Goal: Navigation & Orientation: Understand site structure

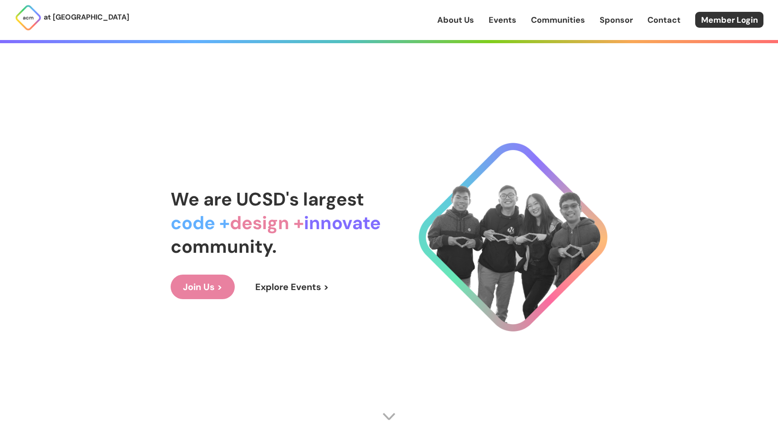
click at [206, 276] on link "Join Us >" at bounding box center [203, 287] width 64 height 25
click at [304, 291] on link "Explore Events >" at bounding box center [292, 287] width 98 height 25
click at [222, 285] on link "Join Us >" at bounding box center [203, 287] width 64 height 25
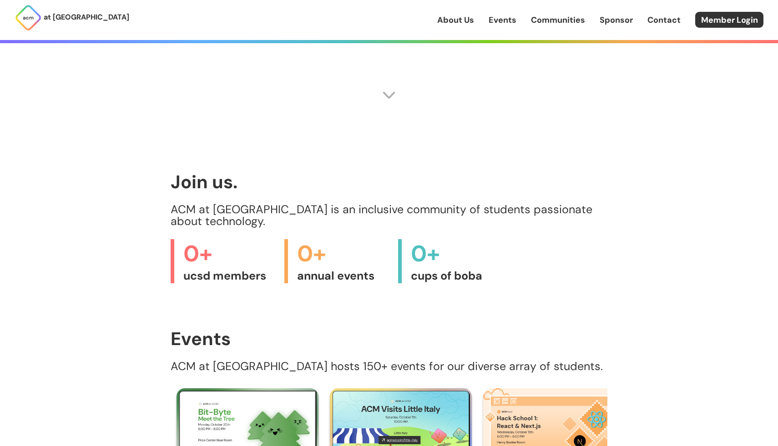
scroll to position [841, 0]
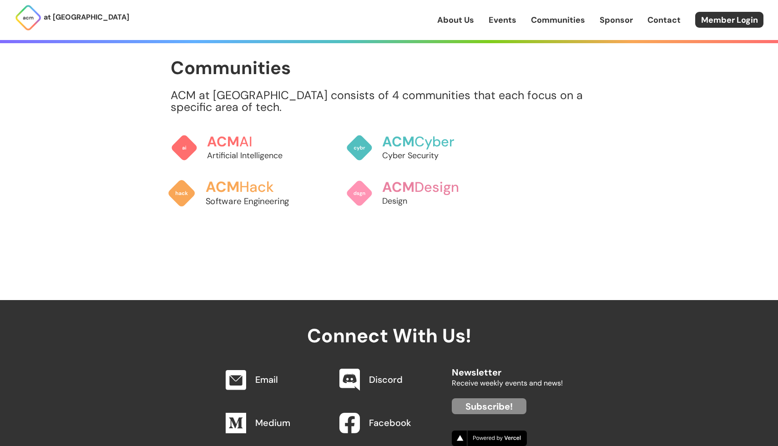
click at [257, 179] on h3 "ACM Hack" at bounding box center [256, 187] width 101 height 16
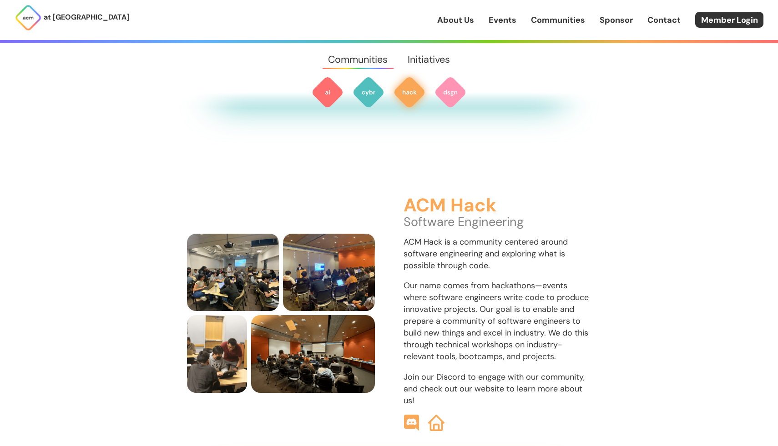
scroll to position [1078, 0]
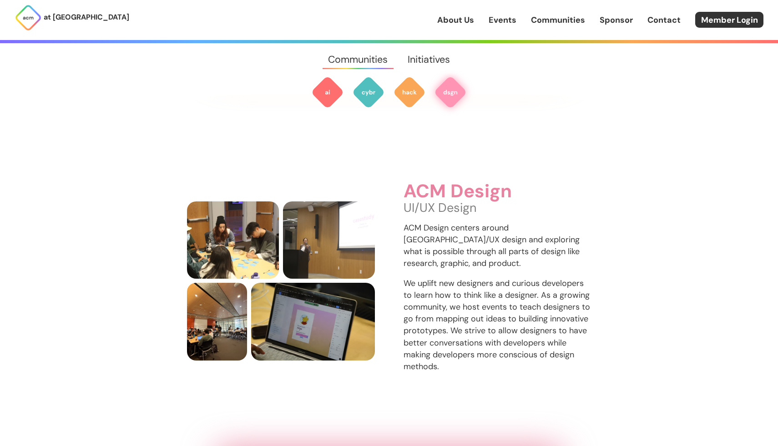
click at [431, 60] on link "Initiatives" at bounding box center [429, 59] width 62 height 33
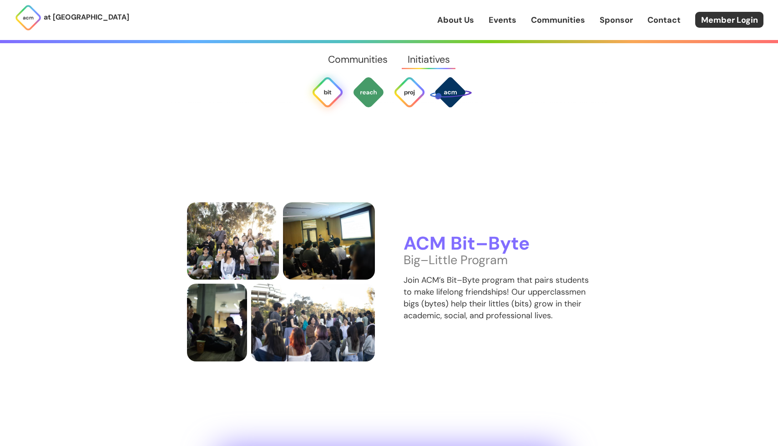
scroll to position [2031, 0]
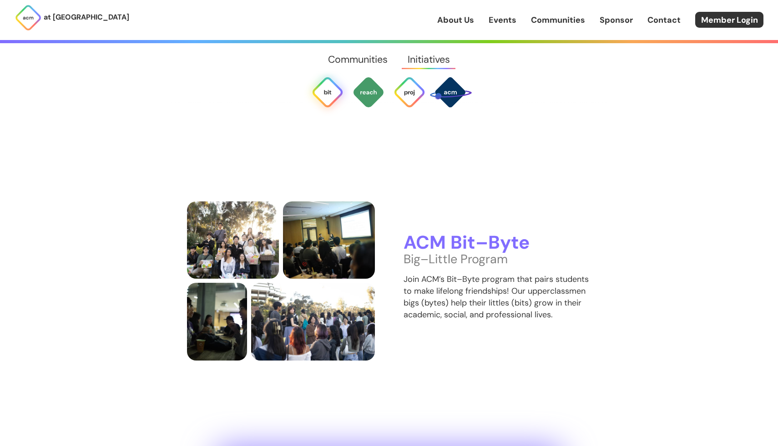
drag, startPoint x: 458, startPoint y: 28, endPoint x: 434, endPoint y: 26, distance: 24.6
click at [458, 28] on div "at [GEOGRAPHIC_DATA] About Us Events Communities Sponsor Contact Member Login" at bounding box center [389, 20] width 778 height 40
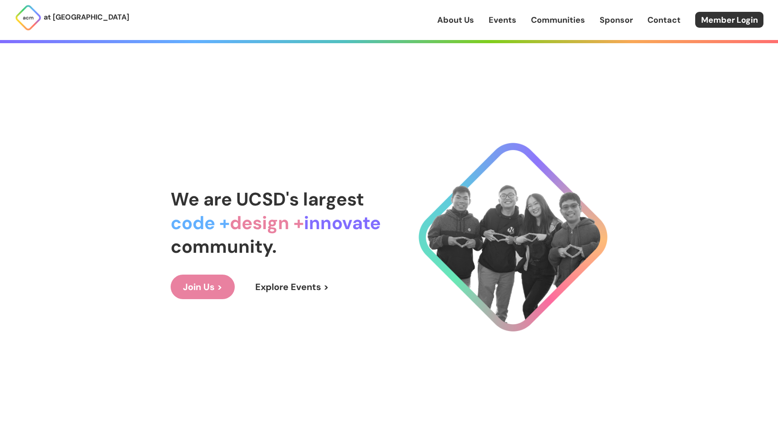
scroll to position [30, 0]
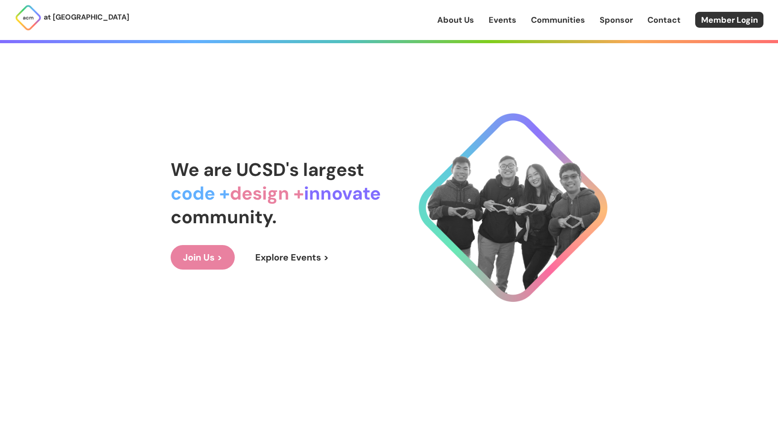
click at [214, 255] on link "Join Us >" at bounding box center [203, 257] width 64 height 25
click at [465, 22] on link "About Us" at bounding box center [455, 20] width 37 height 12
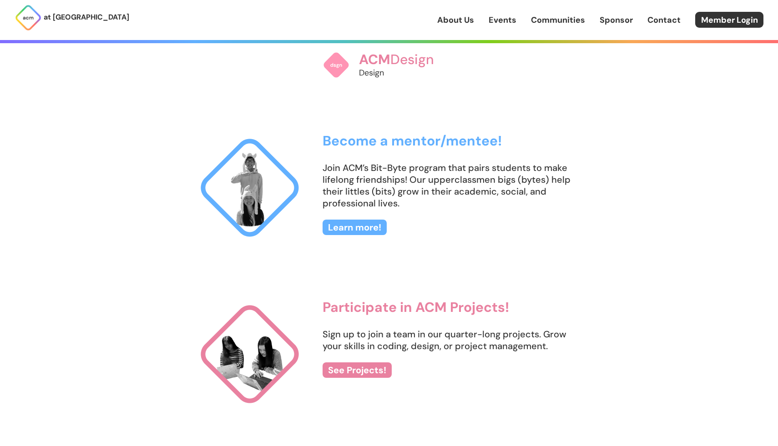
scroll to position [1066, 0]
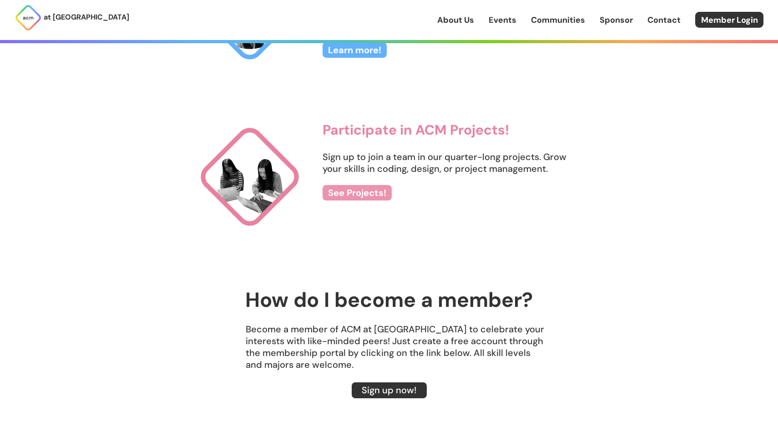
click at [363, 193] on link "See Projects!" at bounding box center [357, 192] width 69 height 15
